Goal: Transaction & Acquisition: Book appointment/travel/reservation

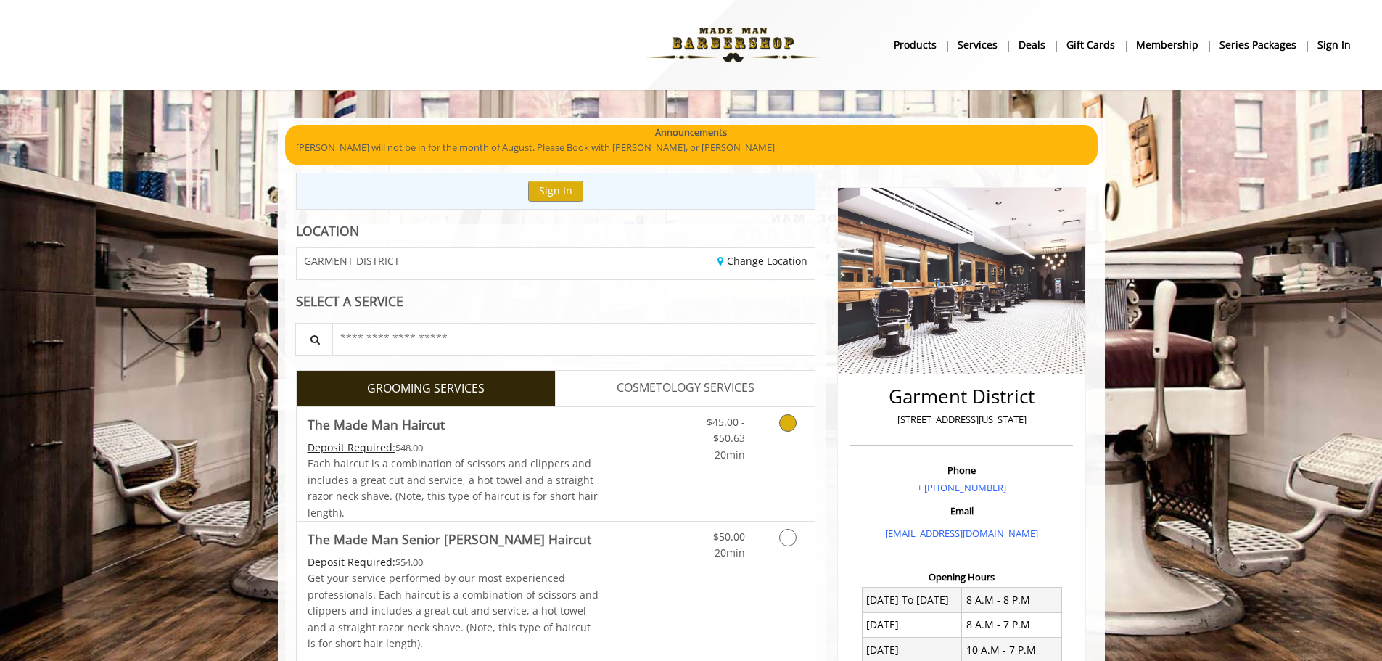
click at [785, 427] on icon "Grooming services" at bounding box center [787, 422] width 17 height 17
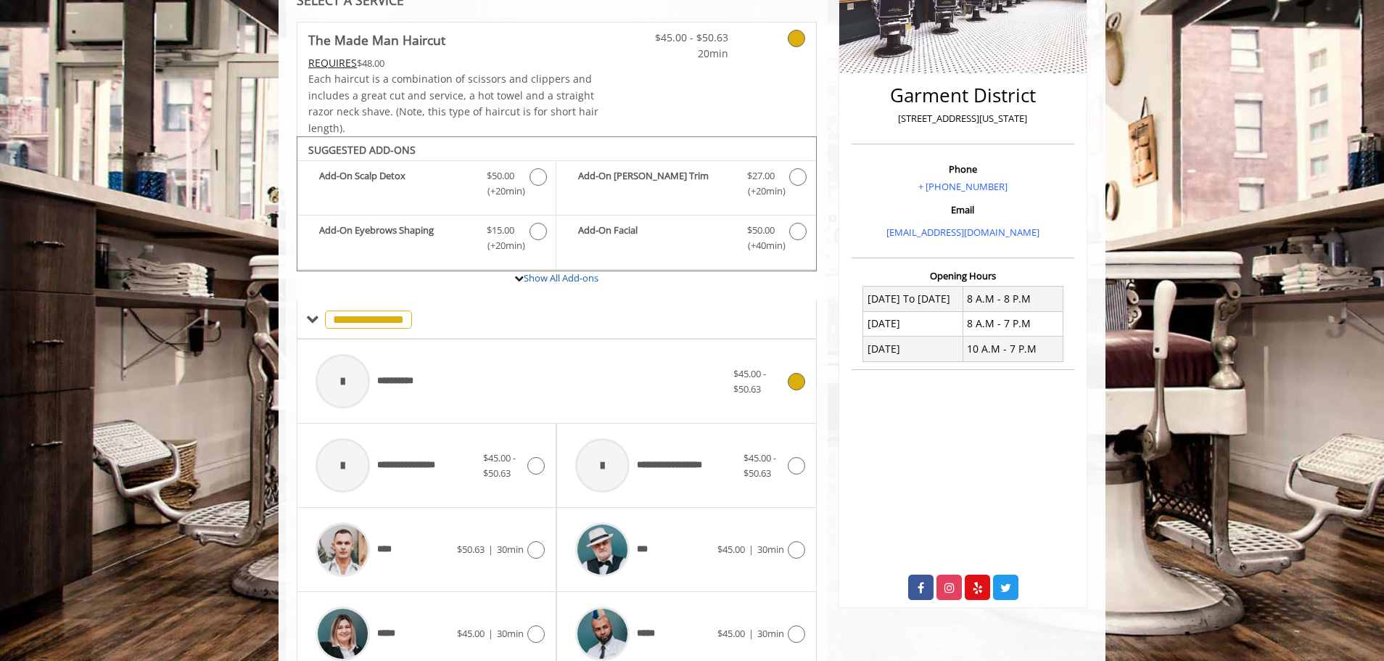
scroll to position [437, 0]
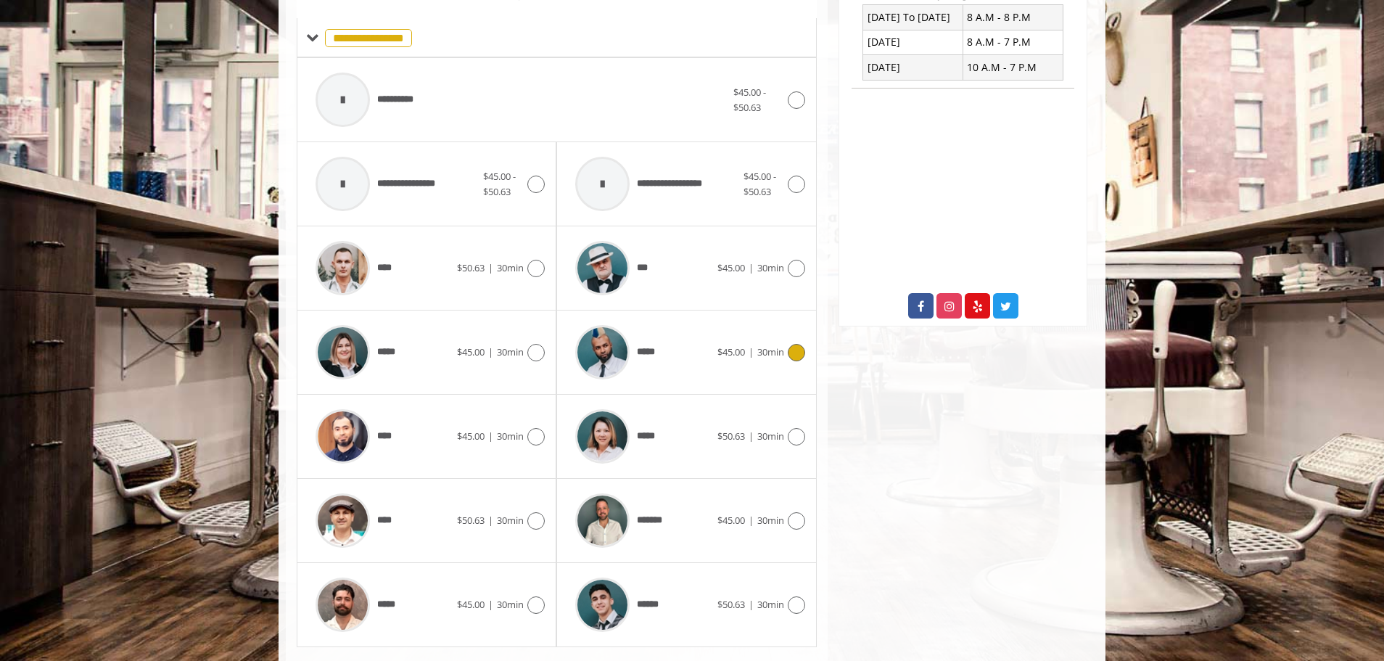
click at [785, 345] on div at bounding box center [794, 352] width 21 height 17
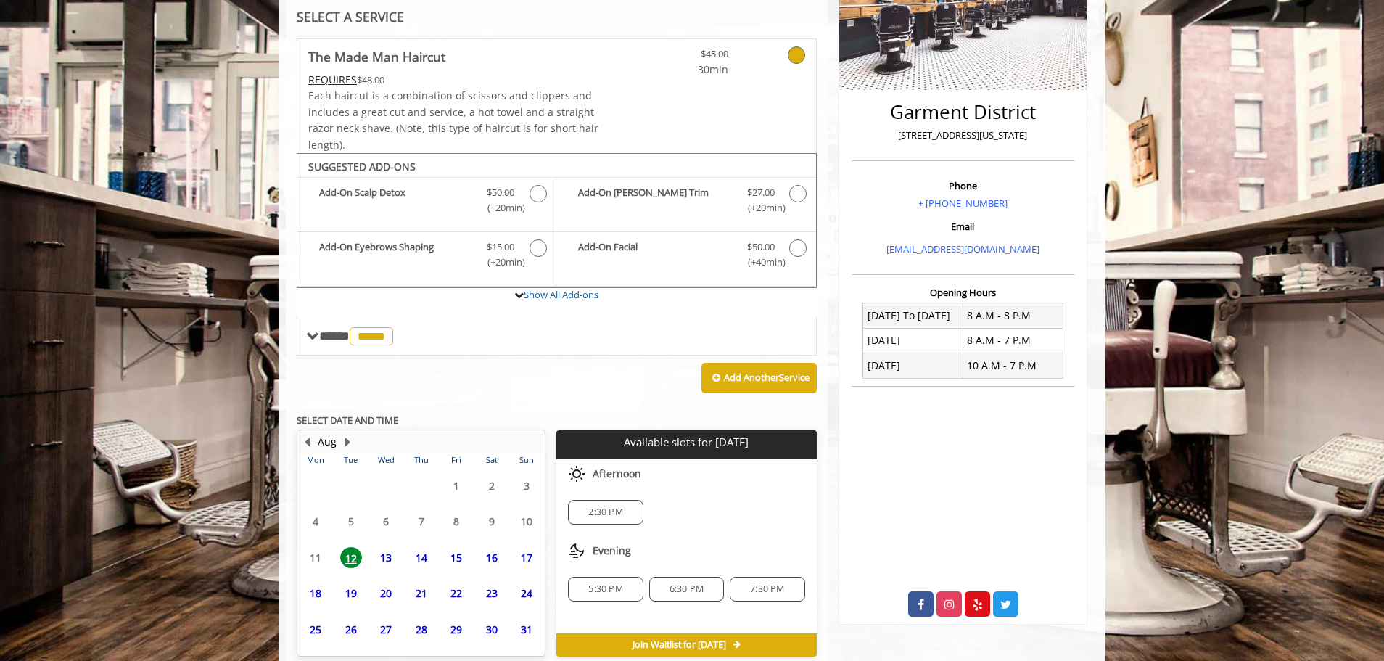
scroll to position [352, 0]
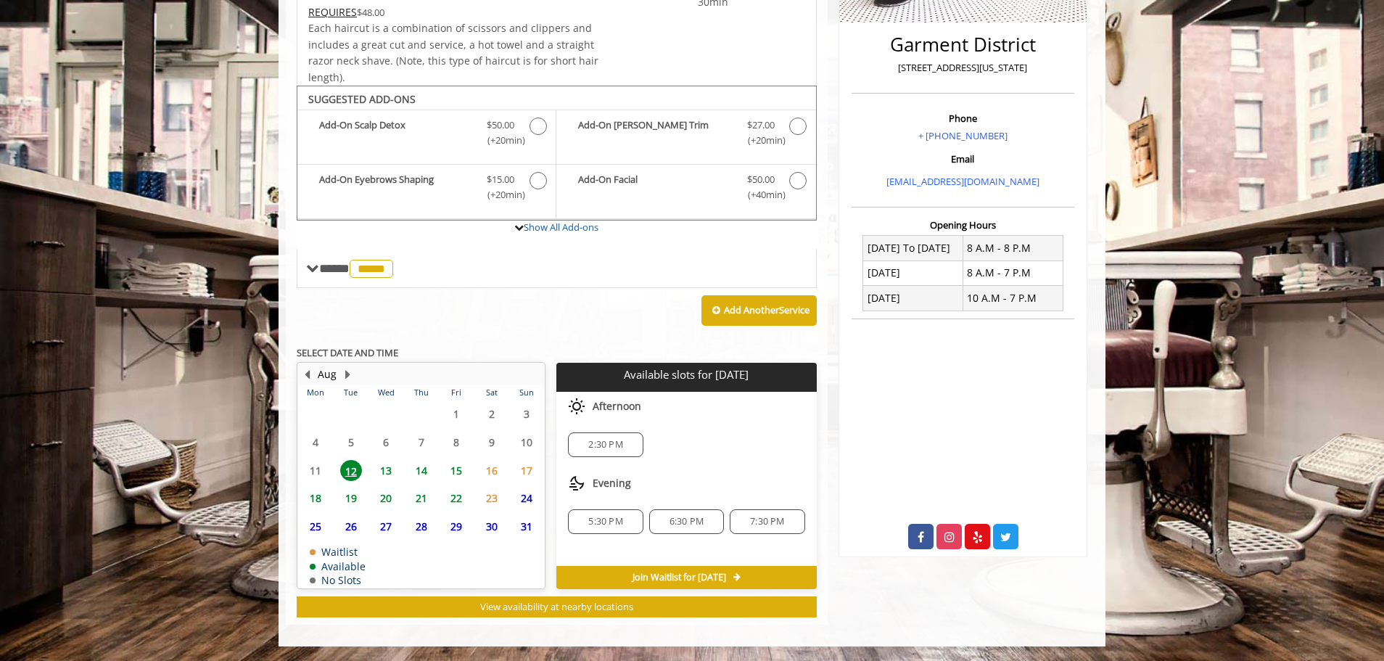
click at [612, 447] on span "2:30 PM" at bounding box center [605, 445] width 34 height 12
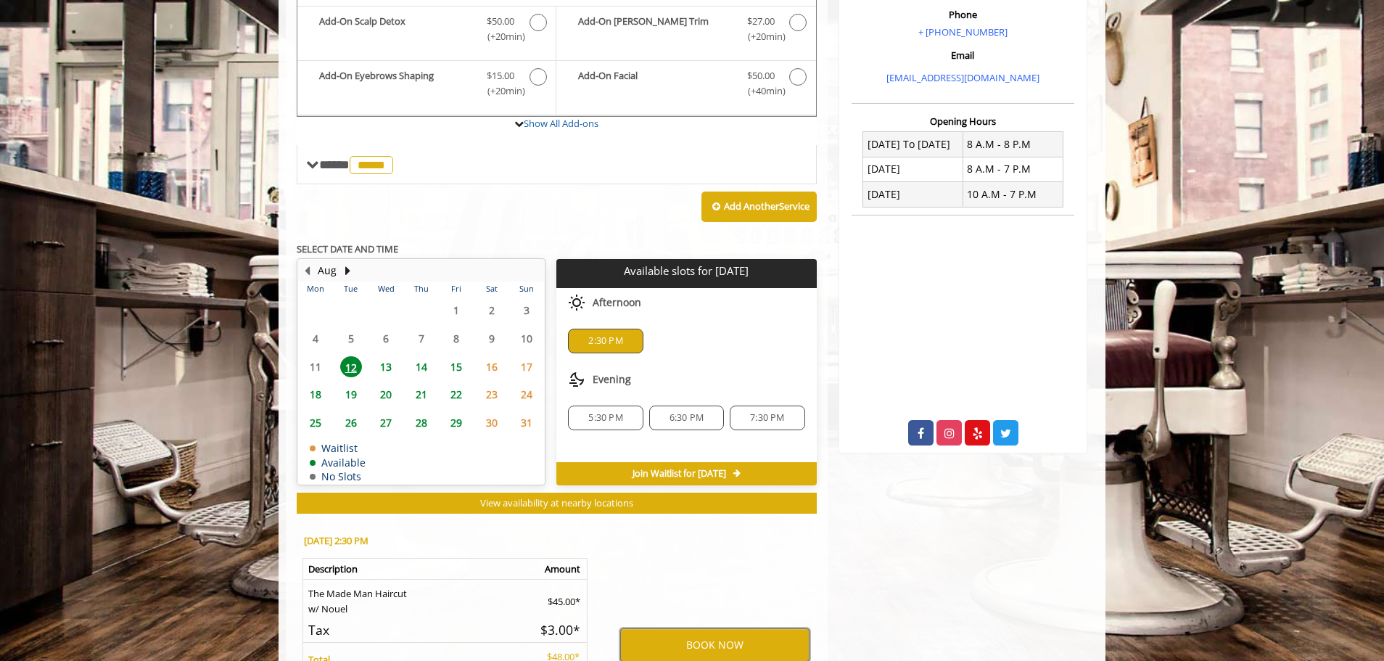
scroll to position [583, 0]
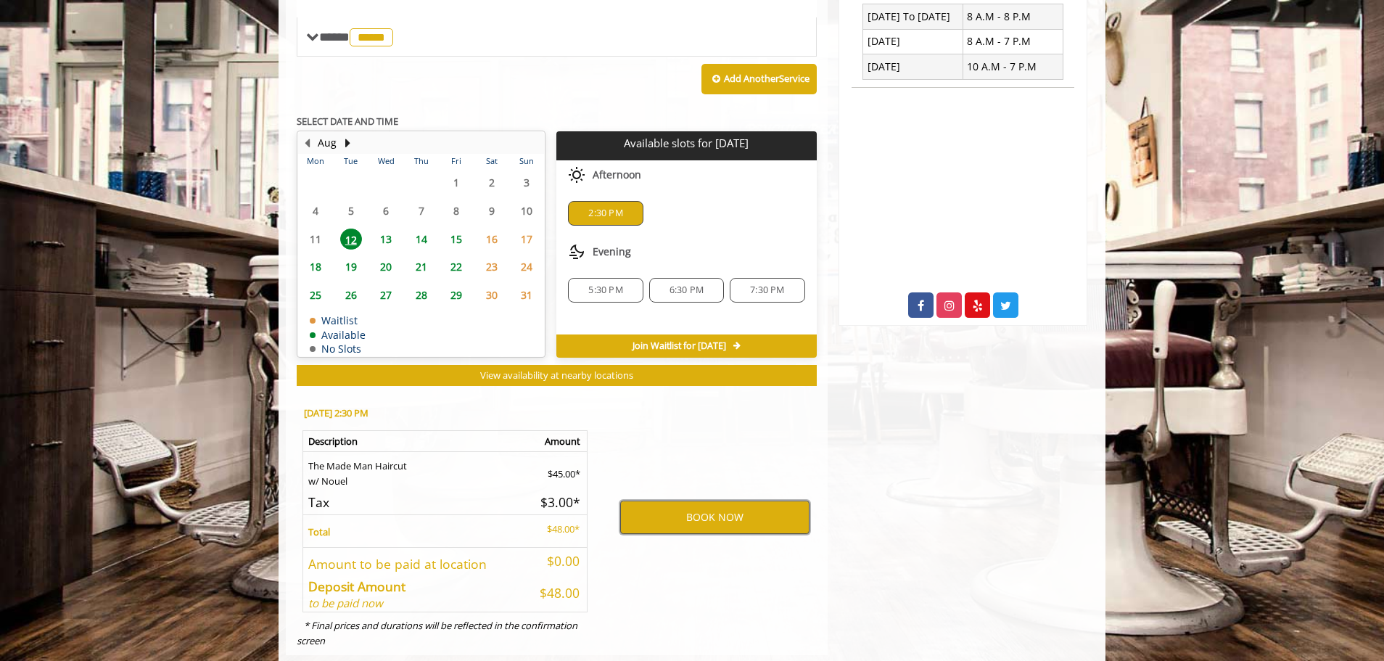
click at [683, 513] on button "BOOK NOW" at bounding box center [714, 517] width 189 height 33
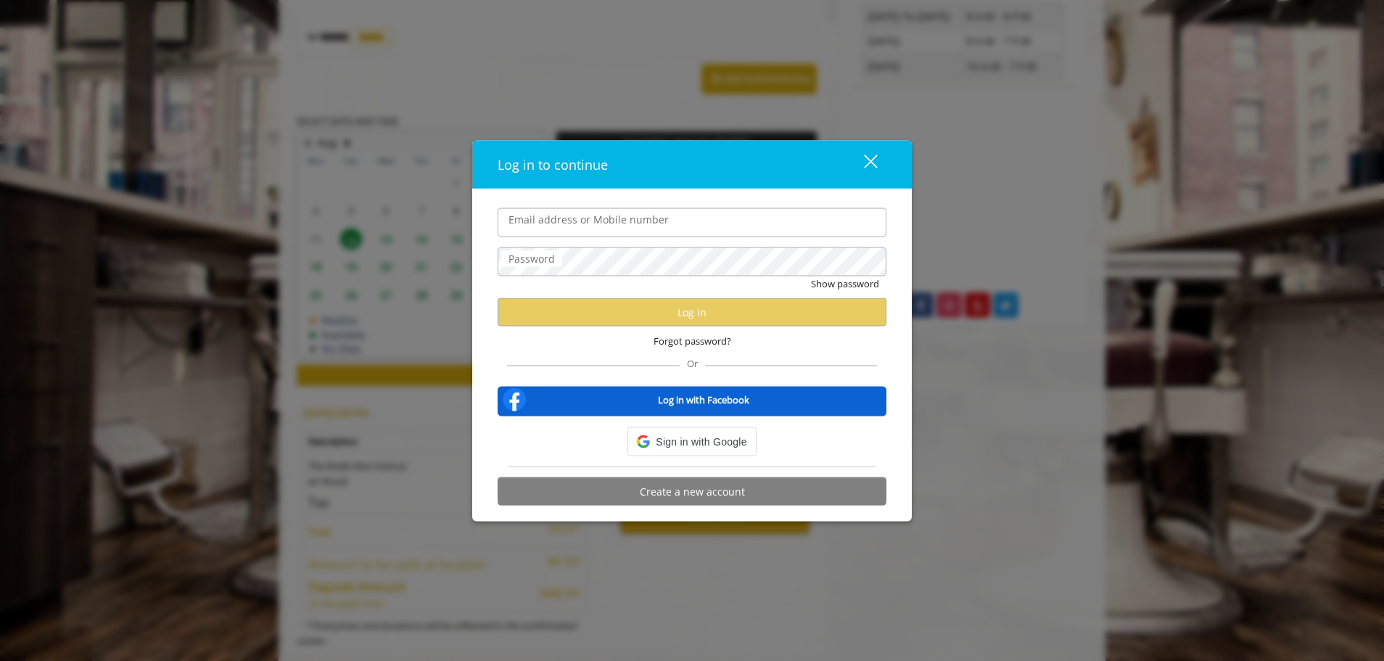
type input "**********"
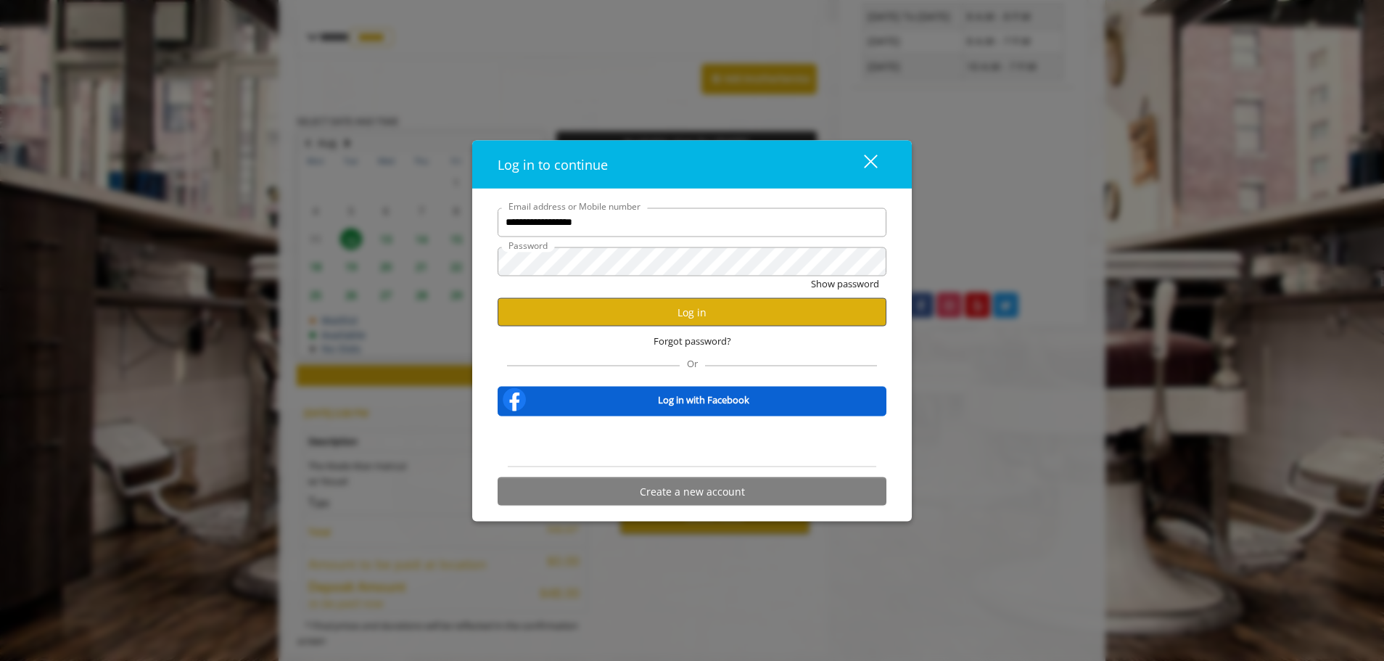
scroll to position [0, 0]
click at [684, 317] on button "Log in" at bounding box center [692, 312] width 389 height 28
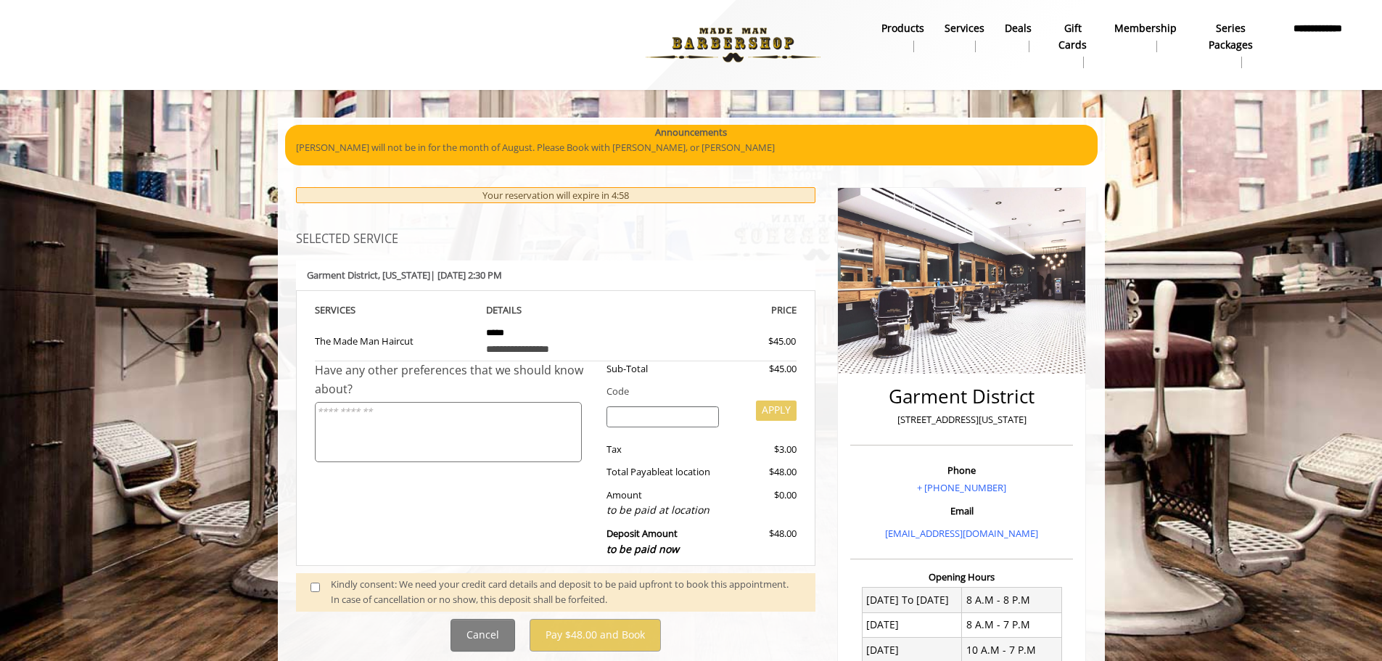
scroll to position [218, 0]
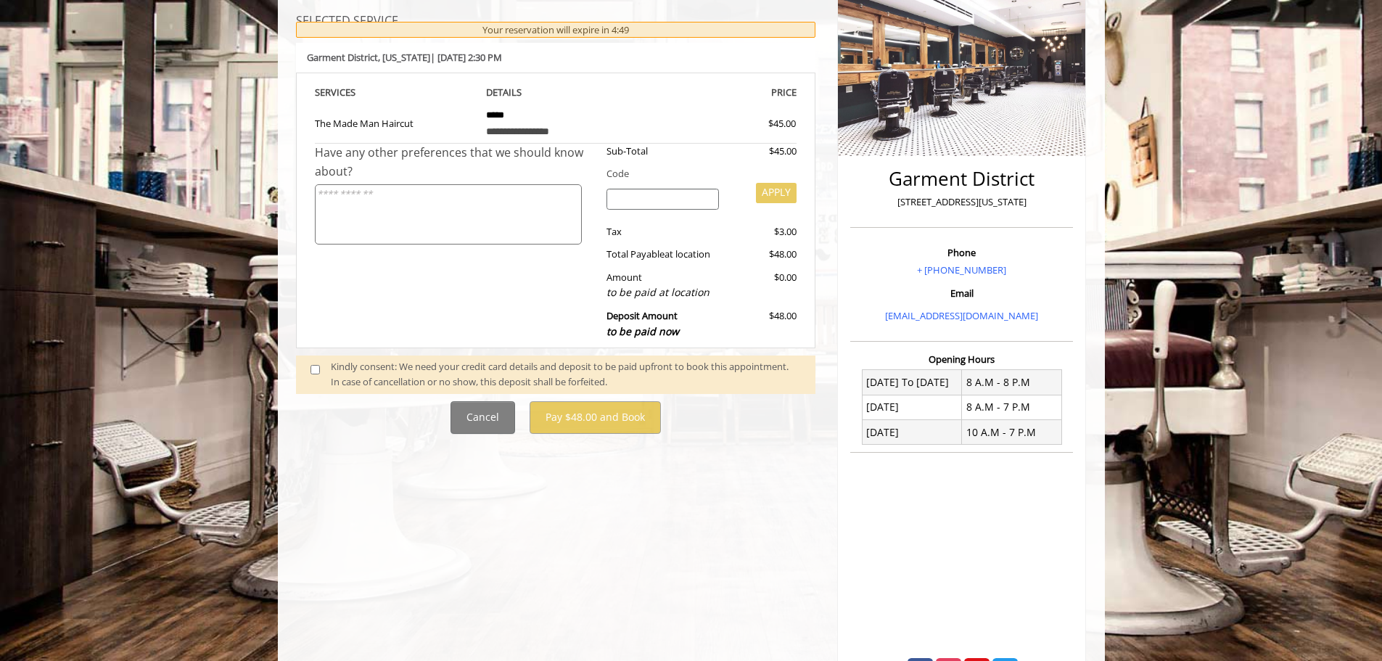
click at [323, 370] on div "Kindly consent: We need your credit card details and deposit to be paid upfront…" at bounding box center [556, 374] width 520 height 38
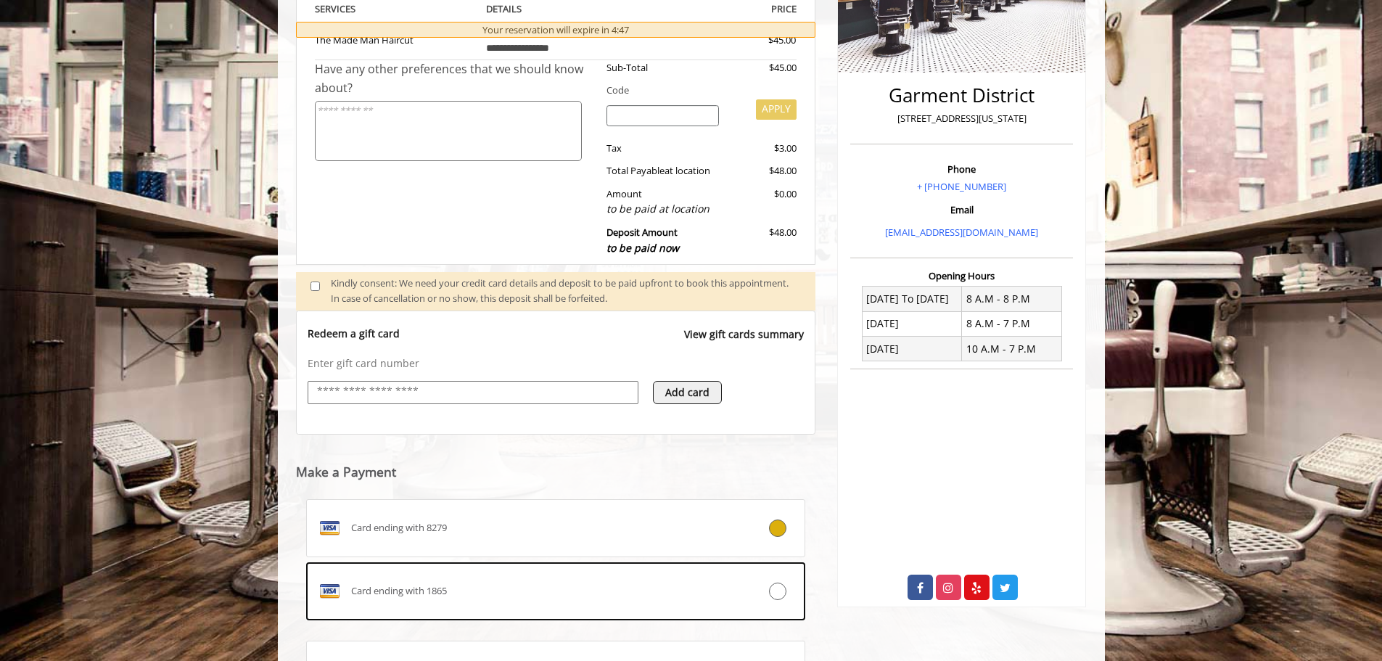
scroll to position [445, 0]
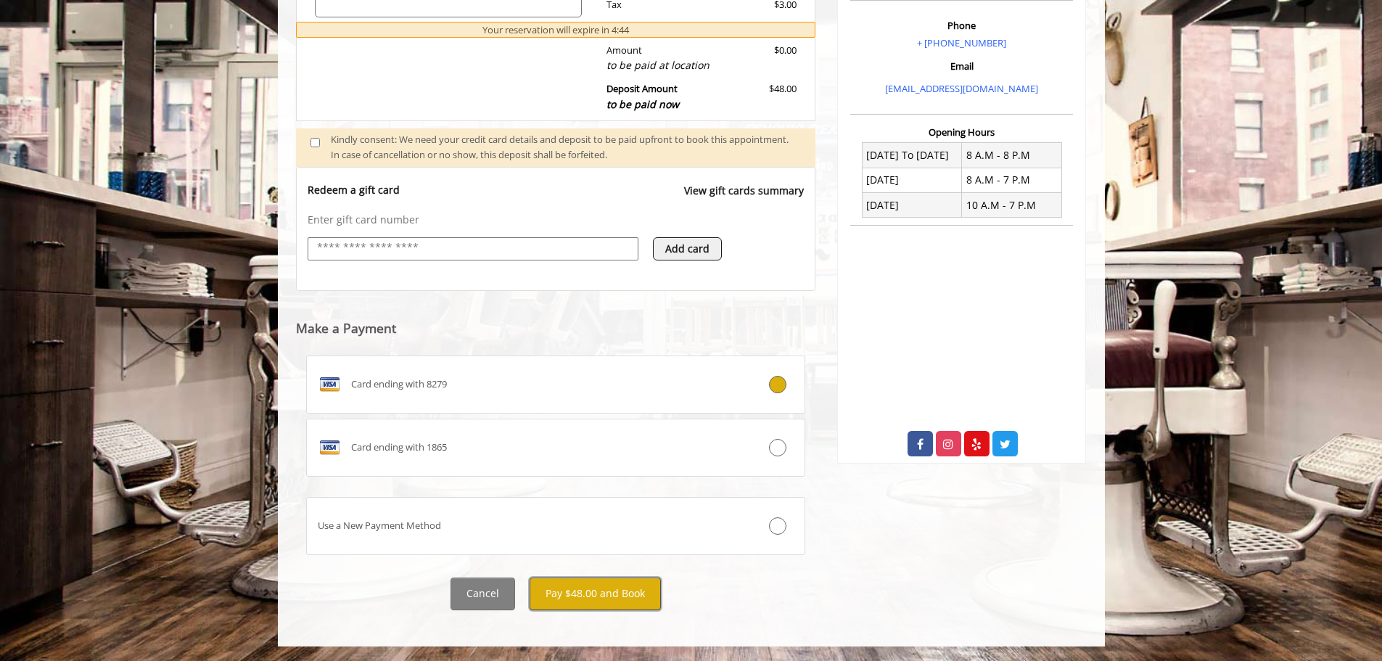
click at [604, 599] on button "Pay $48.00 and Book" at bounding box center [595, 593] width 131 height 33
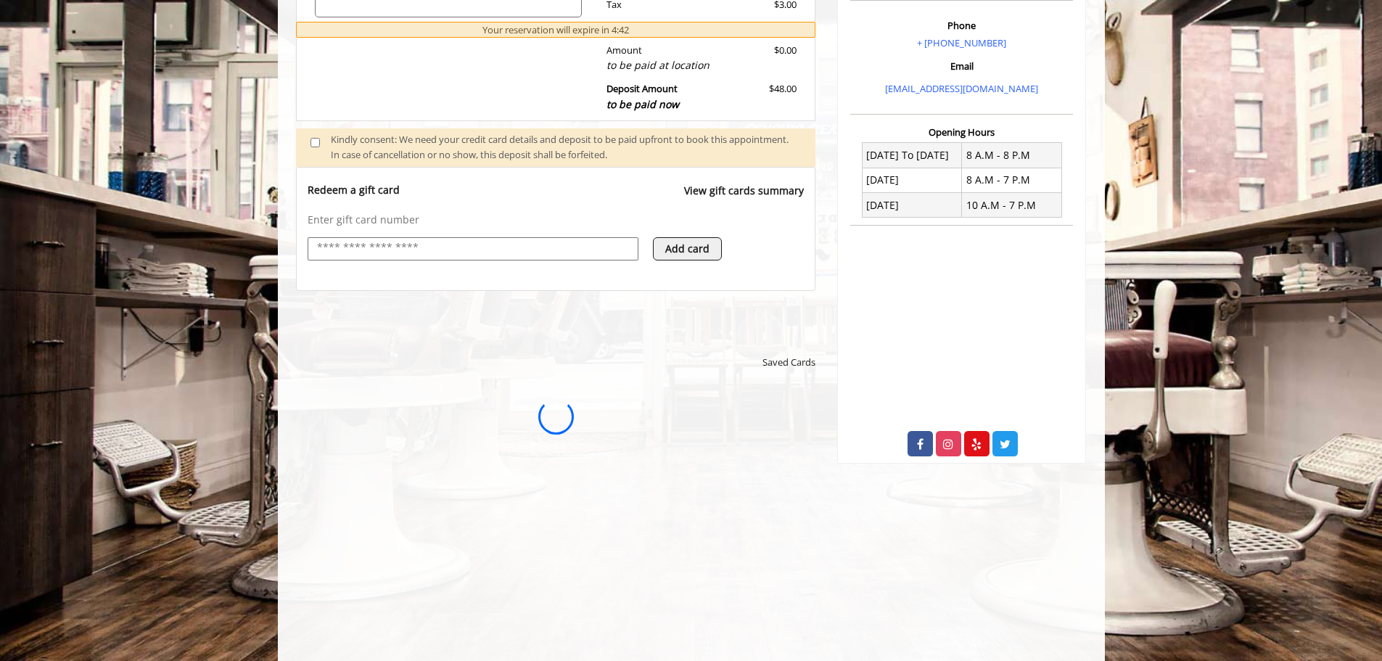
scroll to position [0, 0]
